Goal: Ask a question

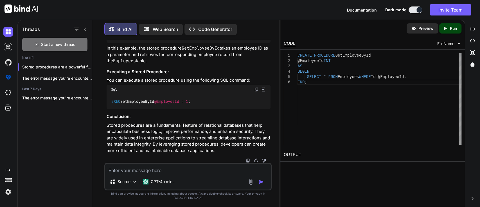
scroll to position [2388, 0]
click at [149, 173] on textarea at bounding box center [188, 168] width 166 height 10
paste textarea "A valid parentheses string is defined by the following rules: It is the empty s…"
type textarea "A valid parentheses string is defined by the following rules: It is the empty s…"
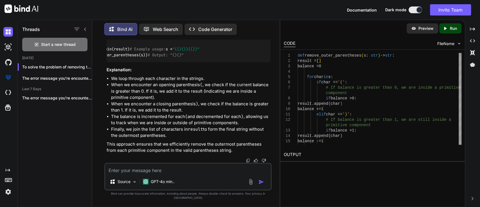
scroll to position [2780, 0]
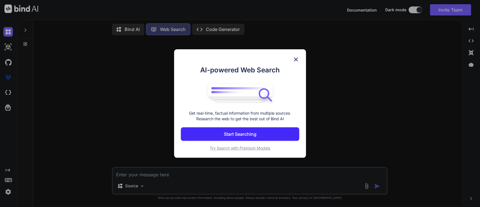
click at [293, 57] on img at bounding box center [296, 59] width 7 height 7
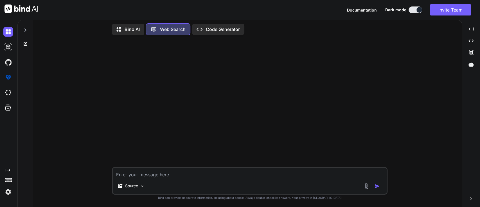
click at [179, 173] on textarea at bounding box center [250, 173] width 274 height 10
click at [22, 33] on div at bounding box center [25, 28] width 11 height 19
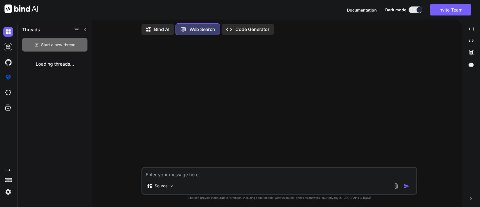
click at [47, 47] on div "Start a new thread" at bounding box center [54, 45] width 65 height 14
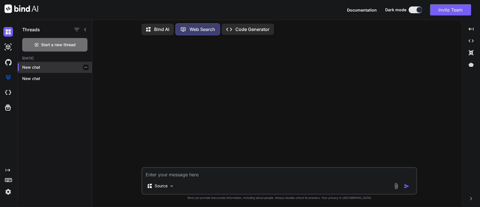
click at [36, 63] on div "New chat" at bounding box center [55, 67] width 74 height 11
click at [84, 69] on div at bounding box center [86, 67] width 6 height 6
click at [86, 67] on p "New chat" at bounding box center [57, 67] width 70 height 6
click at [84, 68] on icon "button" at bounding box center [85, 67] width 3 height 3
click at [8, 47] on img at bounding box center [8, 47] width 10 height 10
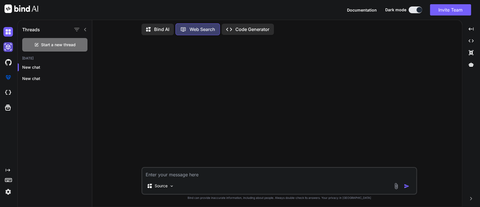
scroll to position [2, 0]
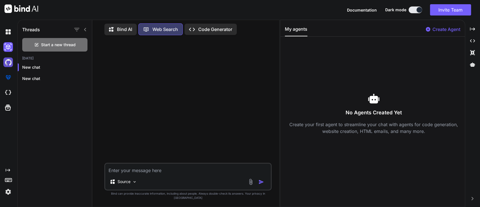
click at [9, 63] on img at bounding box center [8, 62] width 10 height 10
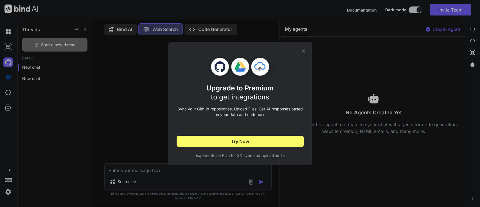
click at [306, 50] on icon at bounding box center [303, 51] width 6 height 6
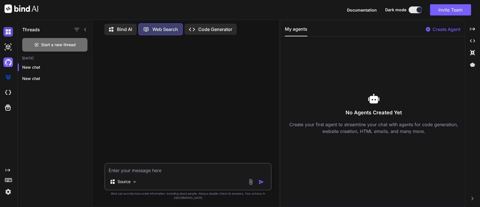
click at [10, 32] on img at bounding box center [8, 32] width 10 height 10
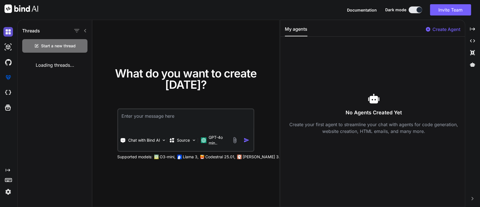
click at [5, 34] on img at bounding box center [8, 32] width 10 height 10
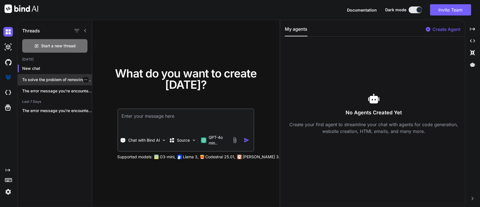
click at [51, 80] on p "To solve the problem of removing the..." at bounding box center [57, 80] width 70 height 6
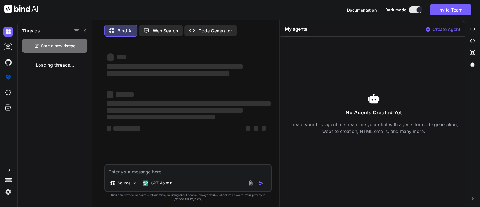
click at [38, 73] on div "Loading threads..." at bounding box center [55, 65] width 74 height 16
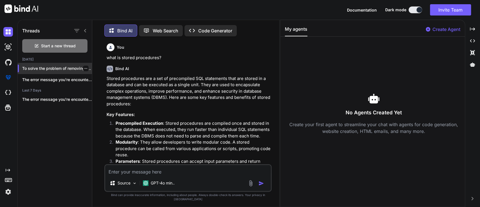
scroll to position [2, 0]
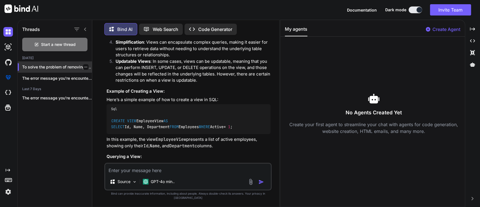
click at [46, 69] on div "To solve the problem of removing the..." at bounding box center [55, 66] width 74 height 11
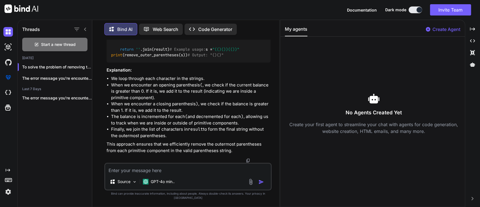
scroll to position [1943, 0]
click at [160, 171] on textarea at bounding box center [188, 168] width 166 height 10
type textarea "what is s"
type textarea "which are methods in stack"
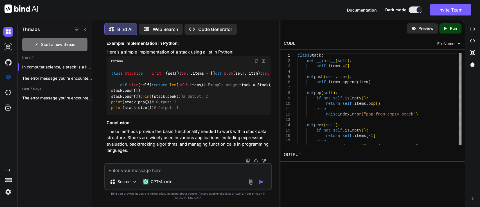
scroll to position [2409, 0]
type textarea "if i have "(())", how do i add to stack"
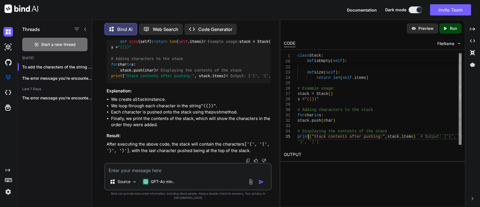
scroll to position [0, 0]
click at [308, 135] on div "def isEmpty ( self ) : return len ( self .items ) == 0 def size ( self ) : retu…" at bounding box center [380, 48] width 164 height 192
type textarea "for char in s: stack.push(char) # Displaying the contents of the stack print("S…"
click at [321, 95] on div "def isEmpty ( self ) : return len ( self .items ) == 0 def size ( self ) : retu…" at bounding box center [380, 48] width 164 height 192
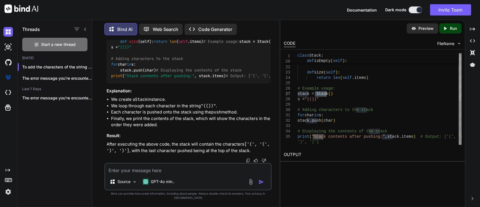
click at [321, 95] on div "def isEmpty ( self ) : return len ( self .items ) == 0 def size ( self ) : retu…" at bounding box center [380, 48] width 164 height 192
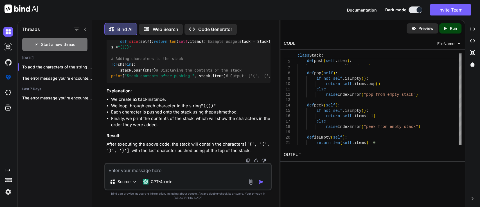
click at [159, 174] on textarea at bounding box center [188, 168] width 166 height 10
type textarea "here i want to pop outer brackets then what i need to do?"
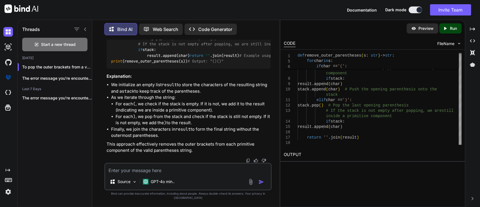
scroll to position [3210, 0]
